Goal: Use online tool/utility: Utilize a website feature to perform a specific function

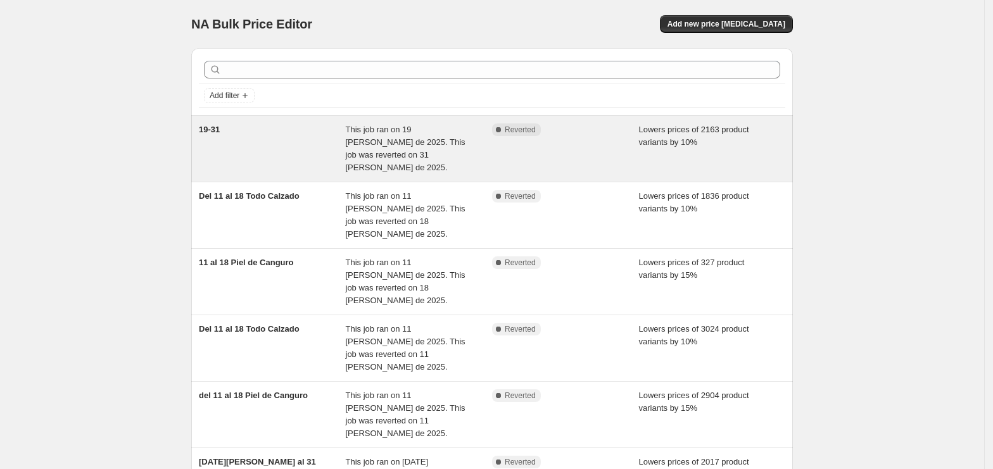
click at [550, 144] on div "Complete Reverted" at bounding box center [565, 149] width 147 height 51
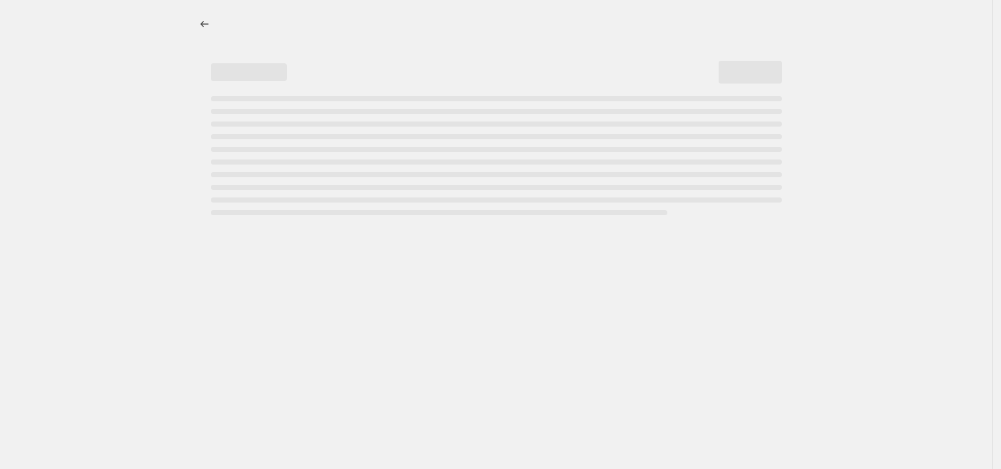
select select "percentage"
select select "collection"
select select "not_equal"
select select "collection"
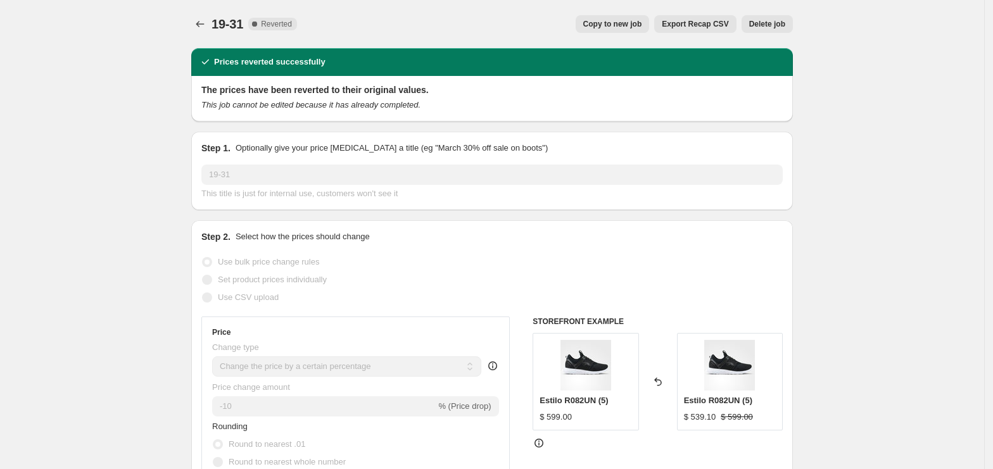
click at [614, 21] on span "Copy to new job" at bounding box center [612, 24] width 59 height 10
select select "percentage"
select select "collection"
select select "not_equal"
select select "collection"
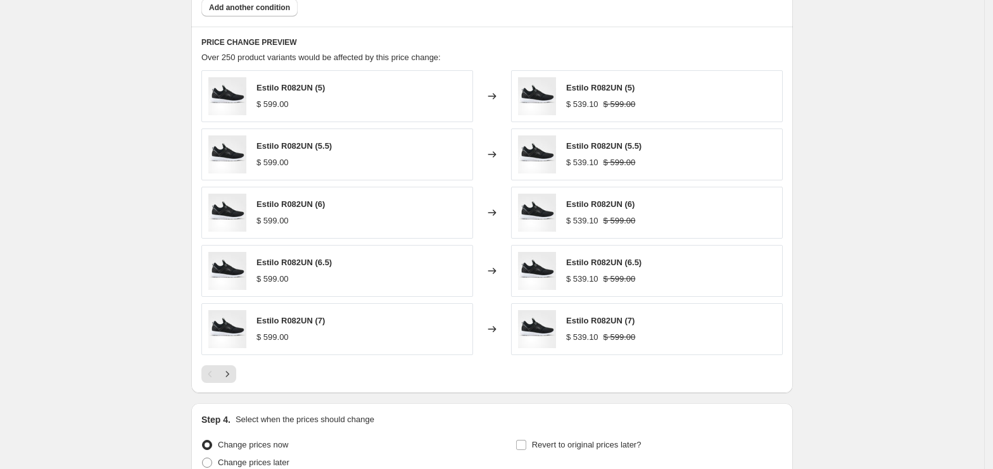
scroll to position [971, 0]
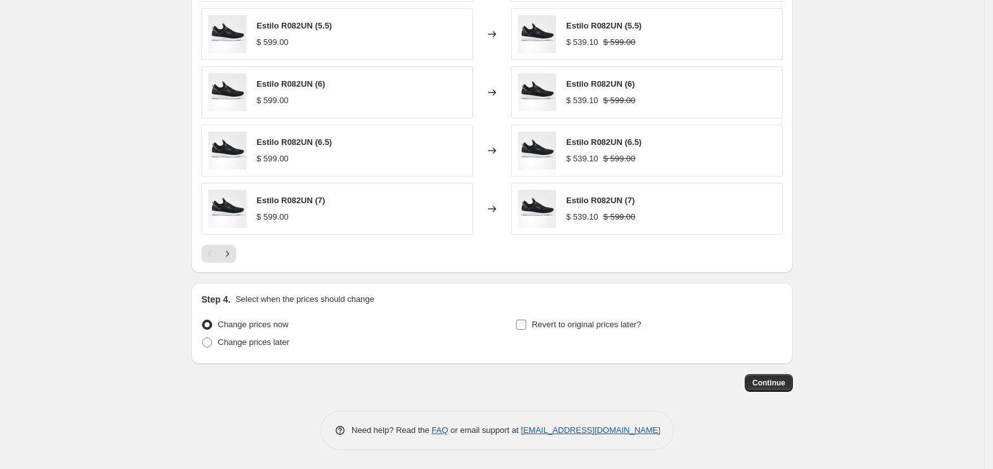
click at [538, 322] on span "Revert to original prices later?" at bounding box center [587, 325] width 110 height 10
click at [526, 322] on input "Revert to original prices later?" at bounding box center [521, 325] width 10 height 10
checkbox input "true"
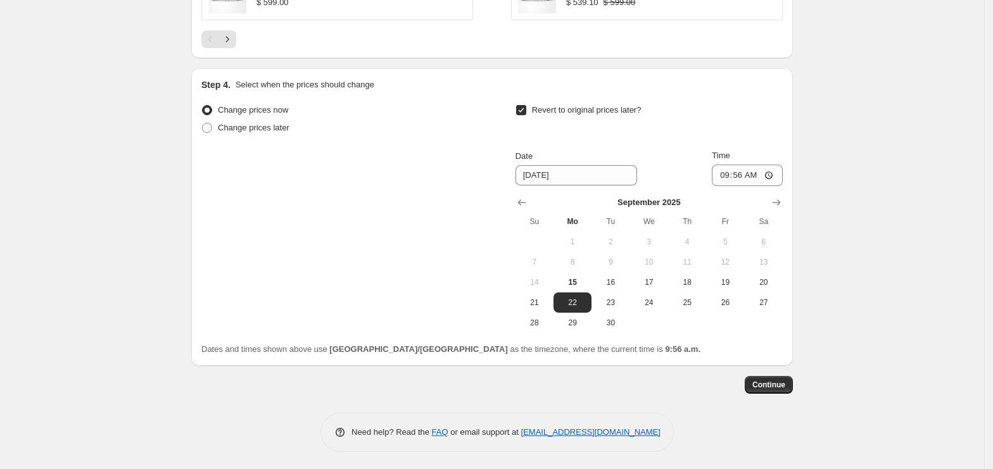
scroll to position [1188, 0]
click at [726, 274] on button "19" at bounding box center [725, 280] width 38 height 20
type input "[DATE]"
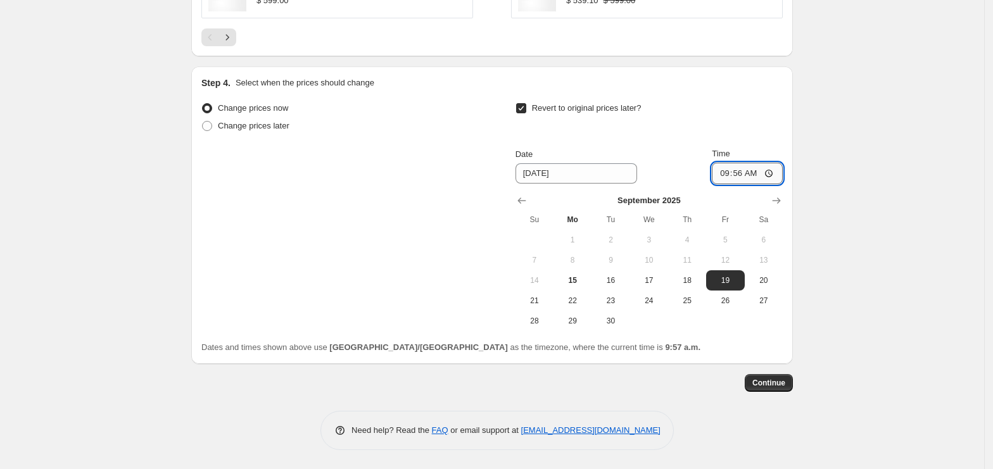
click at [723, 174] on input "09:56" at bounding box center [747, 174] width 71 height 22
type input "23:59"
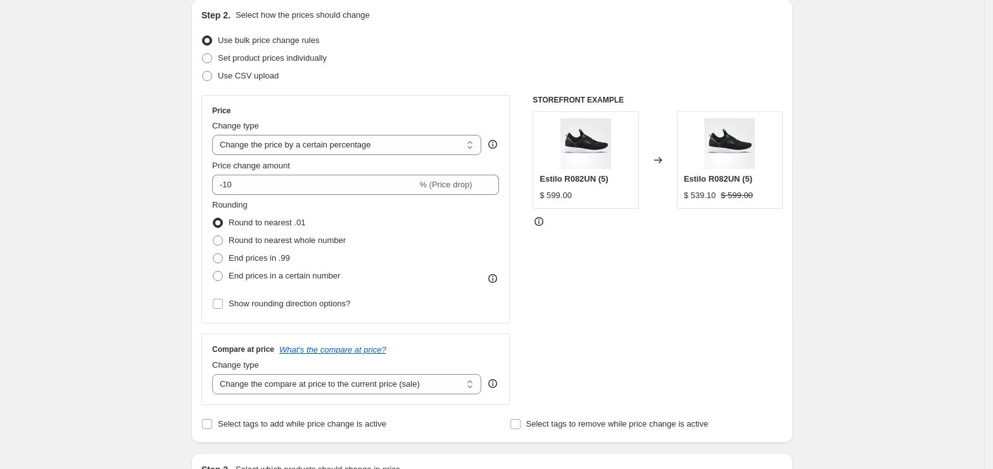
scroll to position [6, 0]
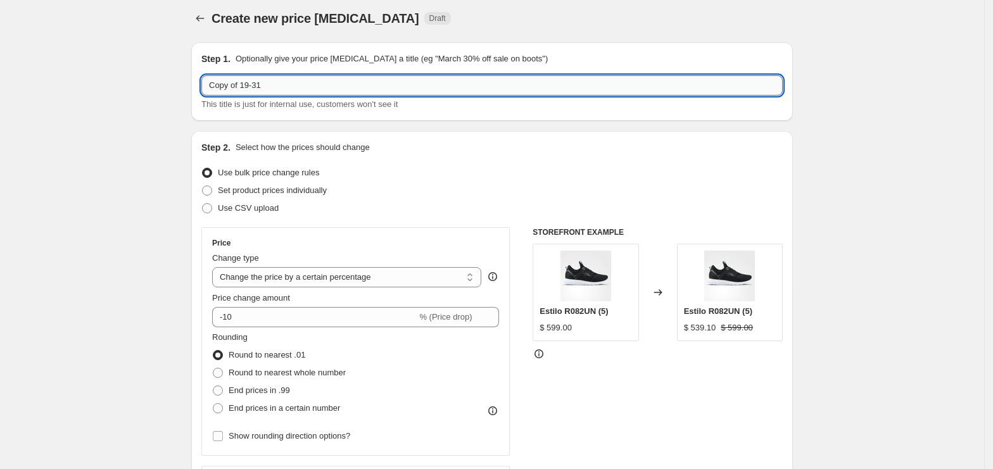
click at [323, 85] on input "Copy of 19-31" at bounding box center [491, 85] width 581 height 20
type input "15-19"
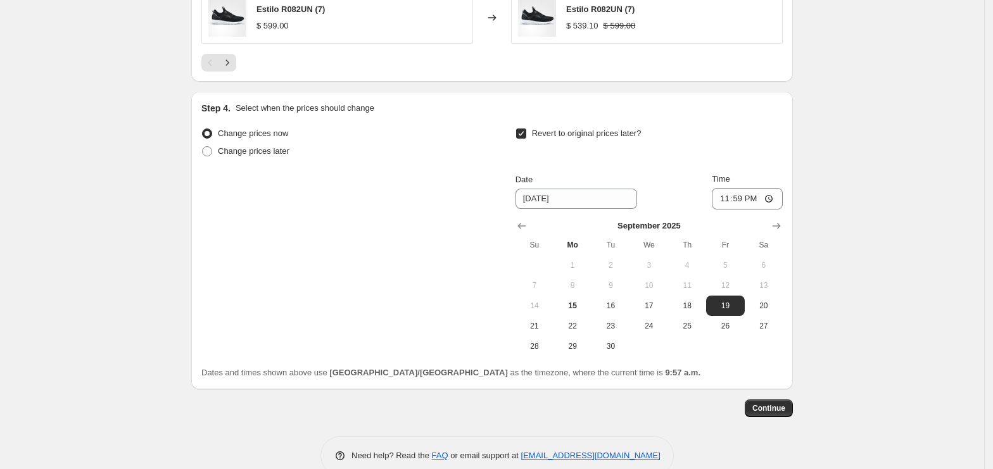
scroll to position [1188, 0]
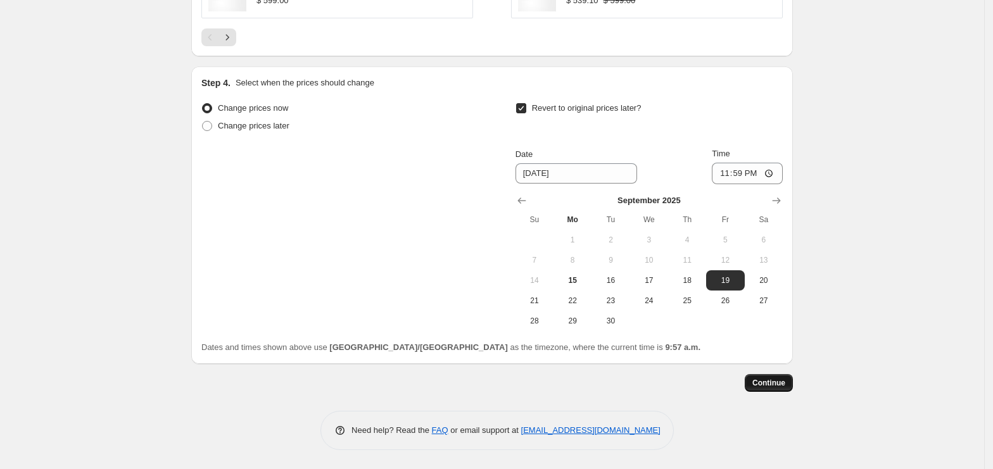
click at [775, 381] on span "Continue" at bounding box center [769, 383] width 33 height 10
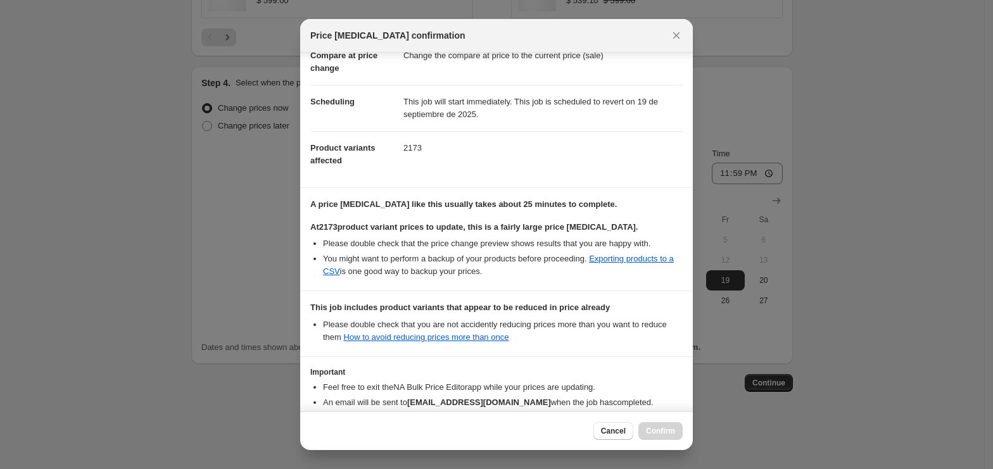
scroll to position [148, 0]
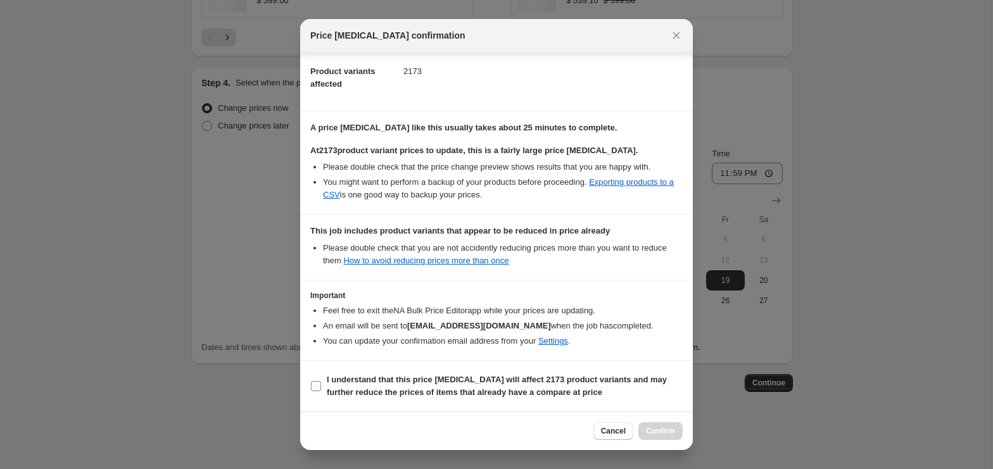
click at [345, 378] on b "I understand that this price [MEDICAL_DATA] will affect 2173 product variants a…" at bounding box center [497, 386] width 340 height 22
click at [321, 381] on input "I understand that this price [MEDICAL_DATA] will affect 2173 product variants a…" at bounding box center [316, 386] width 10 height 10
checkbox input "true"
click at [664, 426] on span "Confirm" at bounding box center [660, 431] width 29 height 10
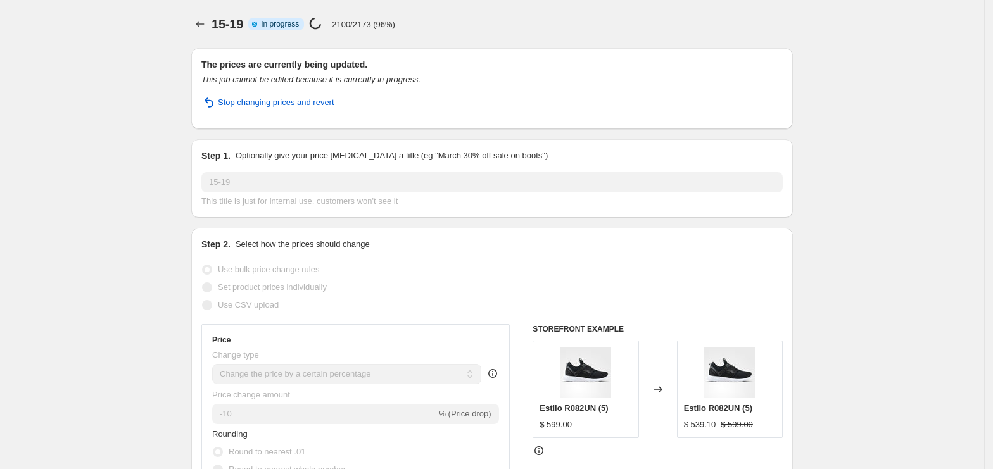
select select "percentage"
select select "collection"
select select "not_equal"
select select "collection"
